Goal: Task Accomplishment & Management: Complete application form

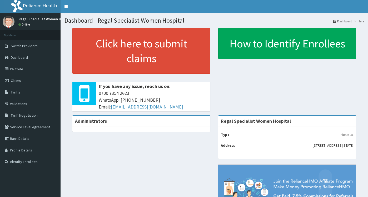
click at [26, 80] on link "Claims" at bounding box center [30, 81] width 60 height 12
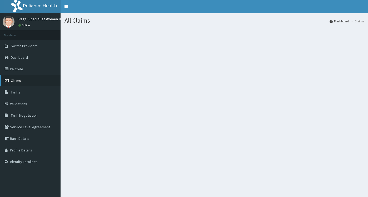
click at [29, 79] on link "Claims" at bounding box center [30, 81] width 60 height 12
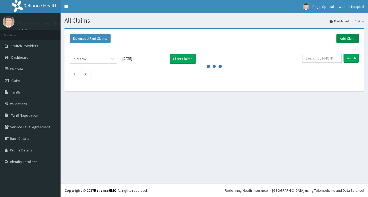
click at [348, 40] on link "Add Claim" at bounding box center [347, 38] width 22 height 9
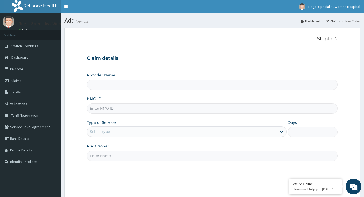
type input "Regal Specialist Women Hospital"
click at [124, 109] on input "HMO ID" at bounding box center [212, 108] width 251 height 10
paste input "NEI/10035/B"
type input "NEI/10035/B"
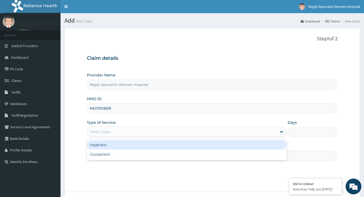
click at [112, 133] on div "Select type" at bounding box center [182, 131] width 190 height 8
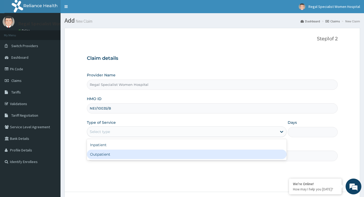
click at [111, 155] on div "Outpatient" at bounding box center [187, 153] width 200 height 9
type input "1"
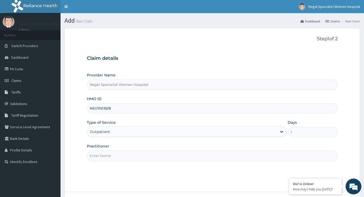
click at [124, 156] on input "Practitioner" at bounding box center [212, 155] width 251 height 10
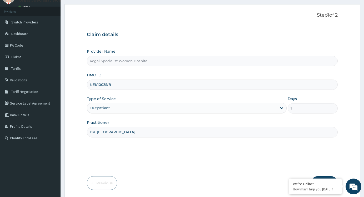
scroll to position [42, 0]
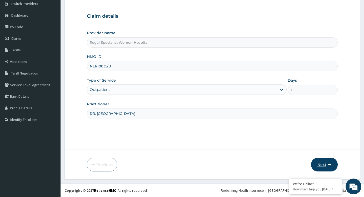
type input "DR. OJADOVBA"
click at [323, 162] on button "Next" at bounding box center [324, 164] width 27 height 14
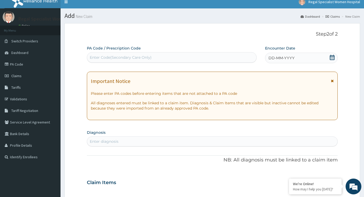
scroll to position [0, 0]
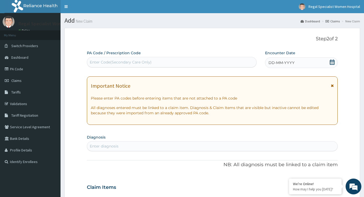
click at [168, 60] on div "Enter Code(Secondary Care Only)" at bounding box center [171, 62] width 169 height 8
click at [124, 61] on div "Enter Code(Secondary Care Only)" at bounding box center [121, 61] width 62 height 5
click at [27, 68] on link "PA Code" at bounding box center [30, 69] width 60 height 12
